Goal: Information Seeking & Learning: Learn about a topic

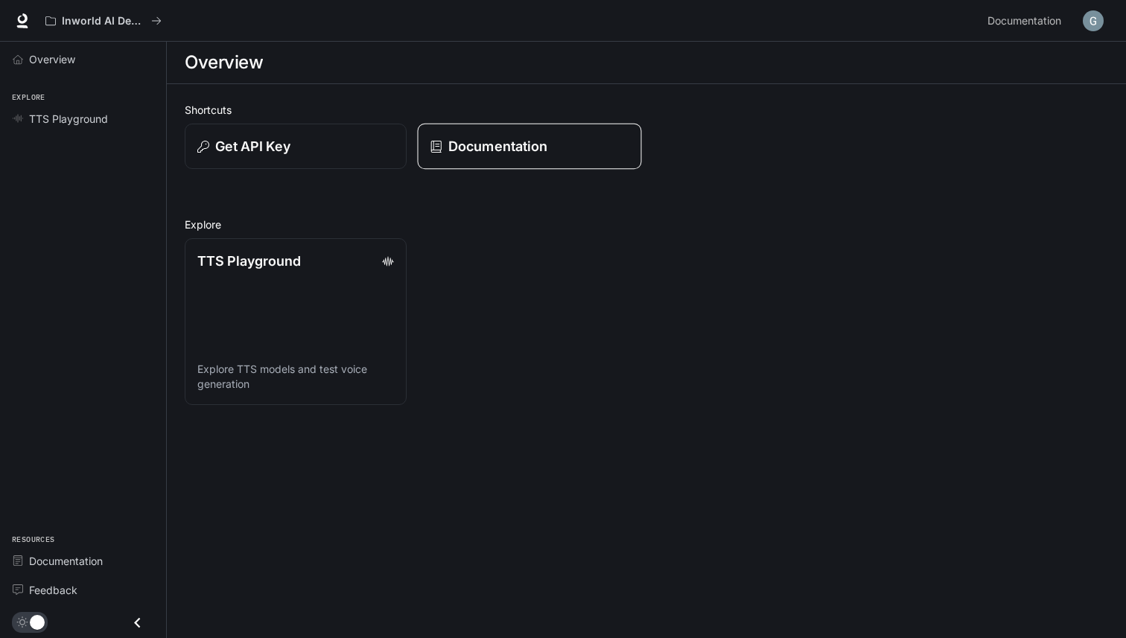
click at [463, 138] on p "Documentation" at bounding box center [498, 146] width 99 height 20
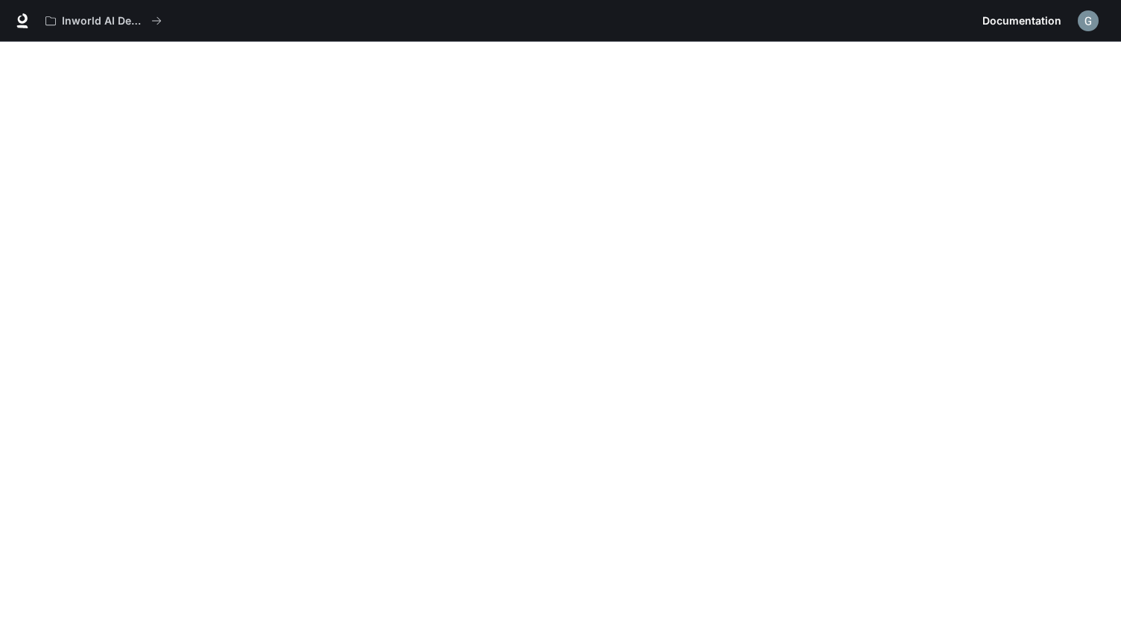
scroll to position [42, 0]
